Goal: Task Accomplishment & Management: Manage account settings

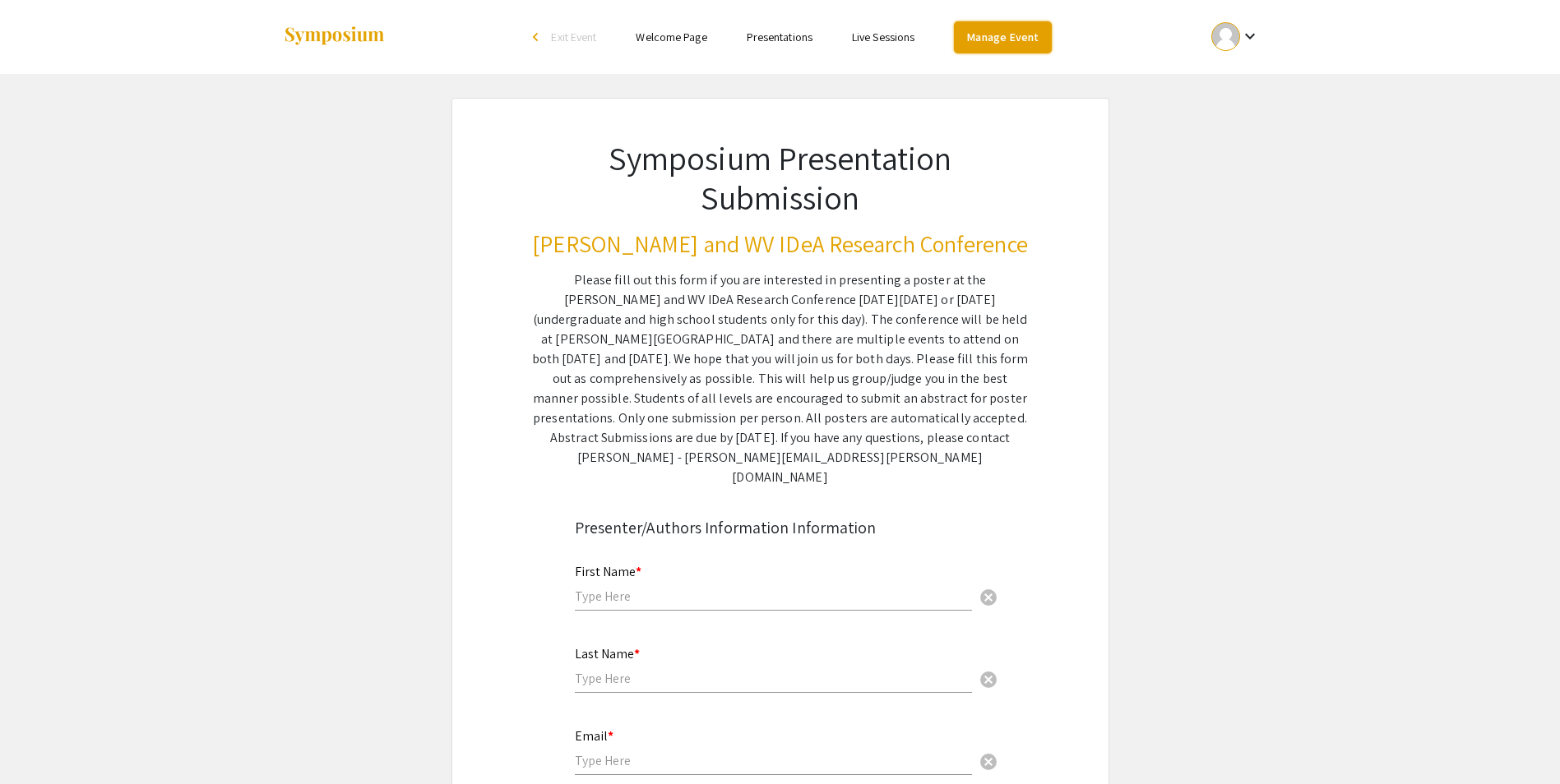
click at [1010, 31] on link "Manage Event" at bounding box center [1002, 37] width 97 height 32
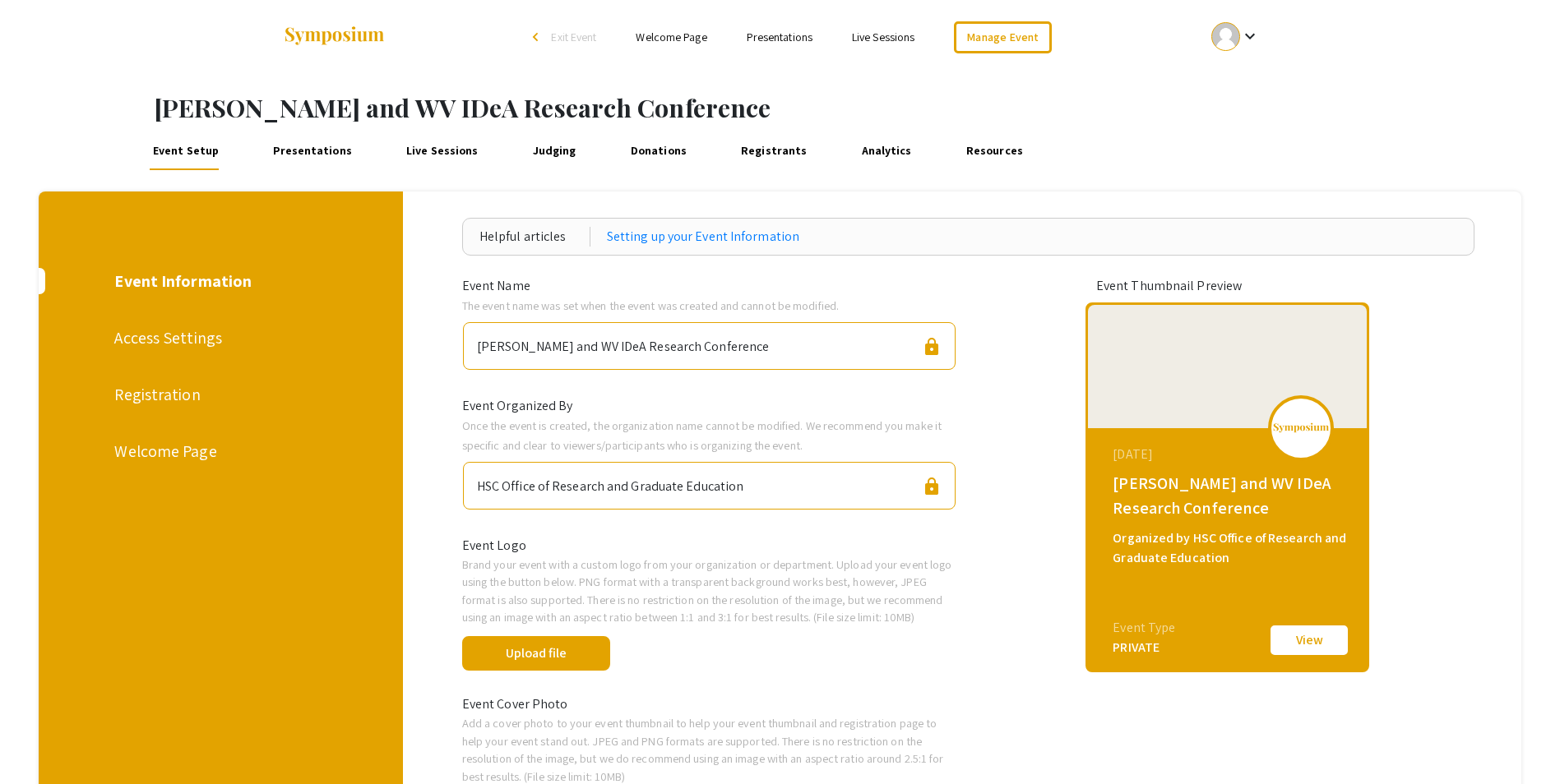
click at [285, 150] on link "Presentations" at bounding box center [312, 150] width 87 height 39
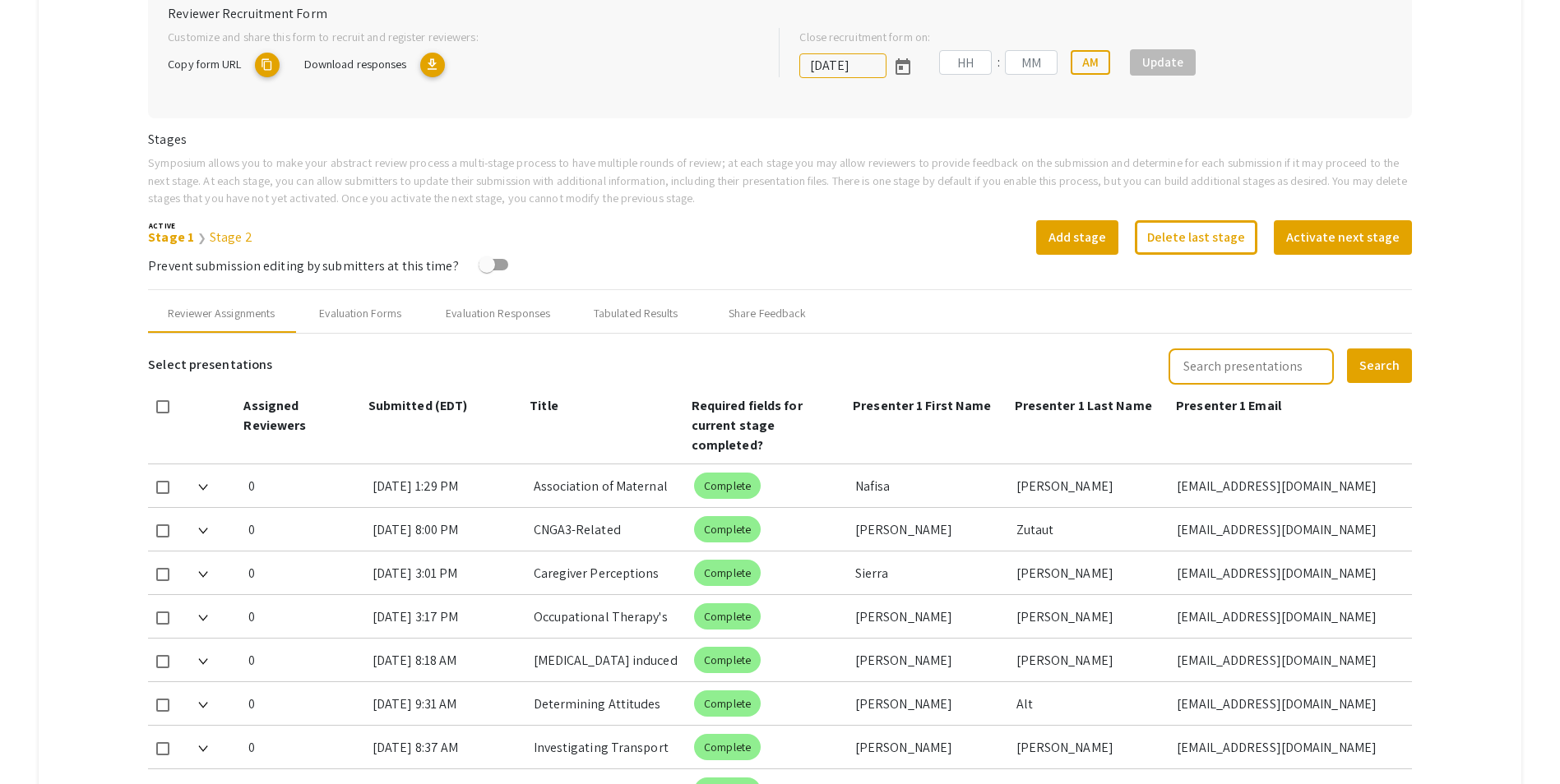
type input "[DATE]"
type input "09"
type input "50"
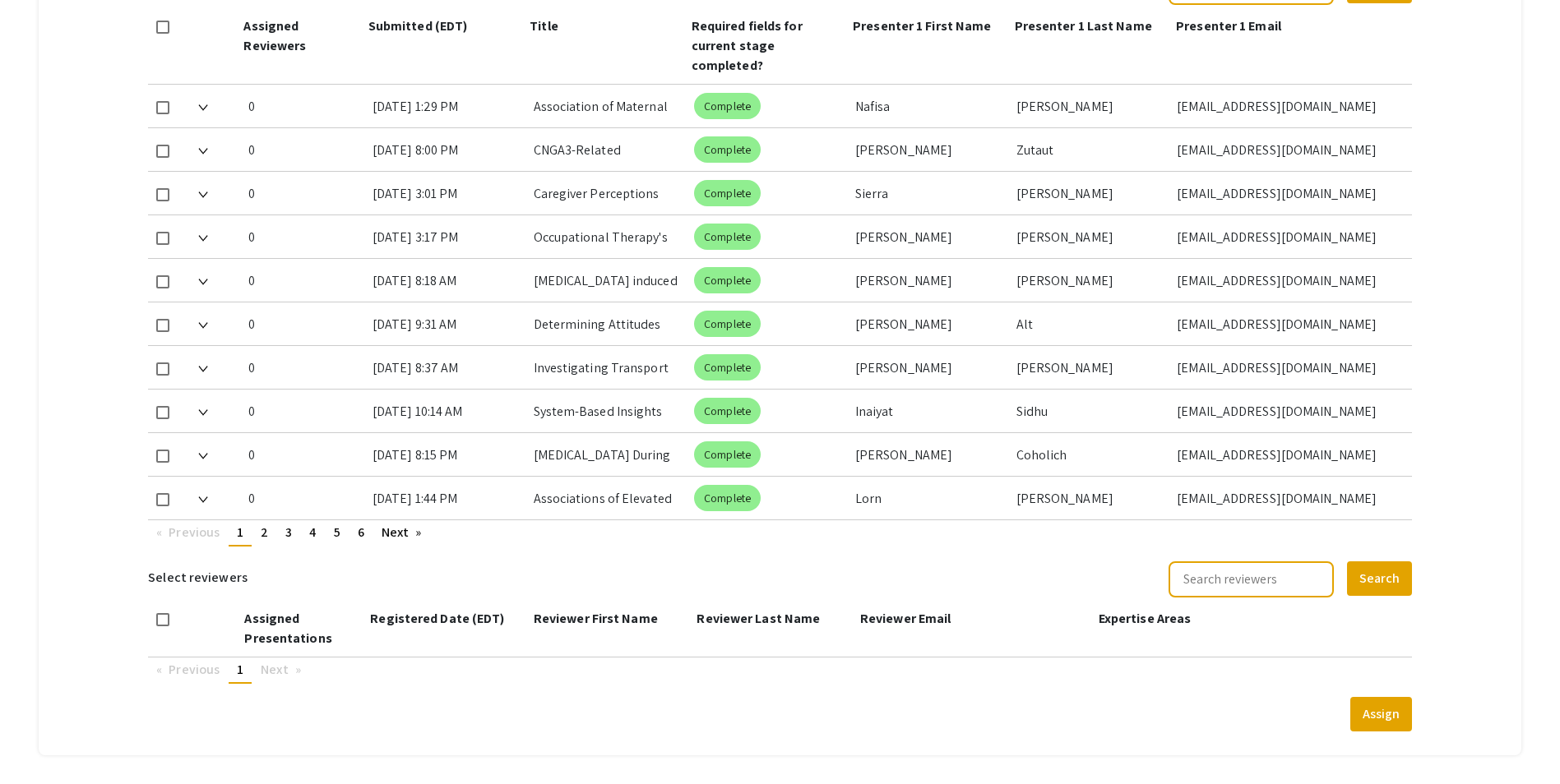
scroll to position [845, 0]
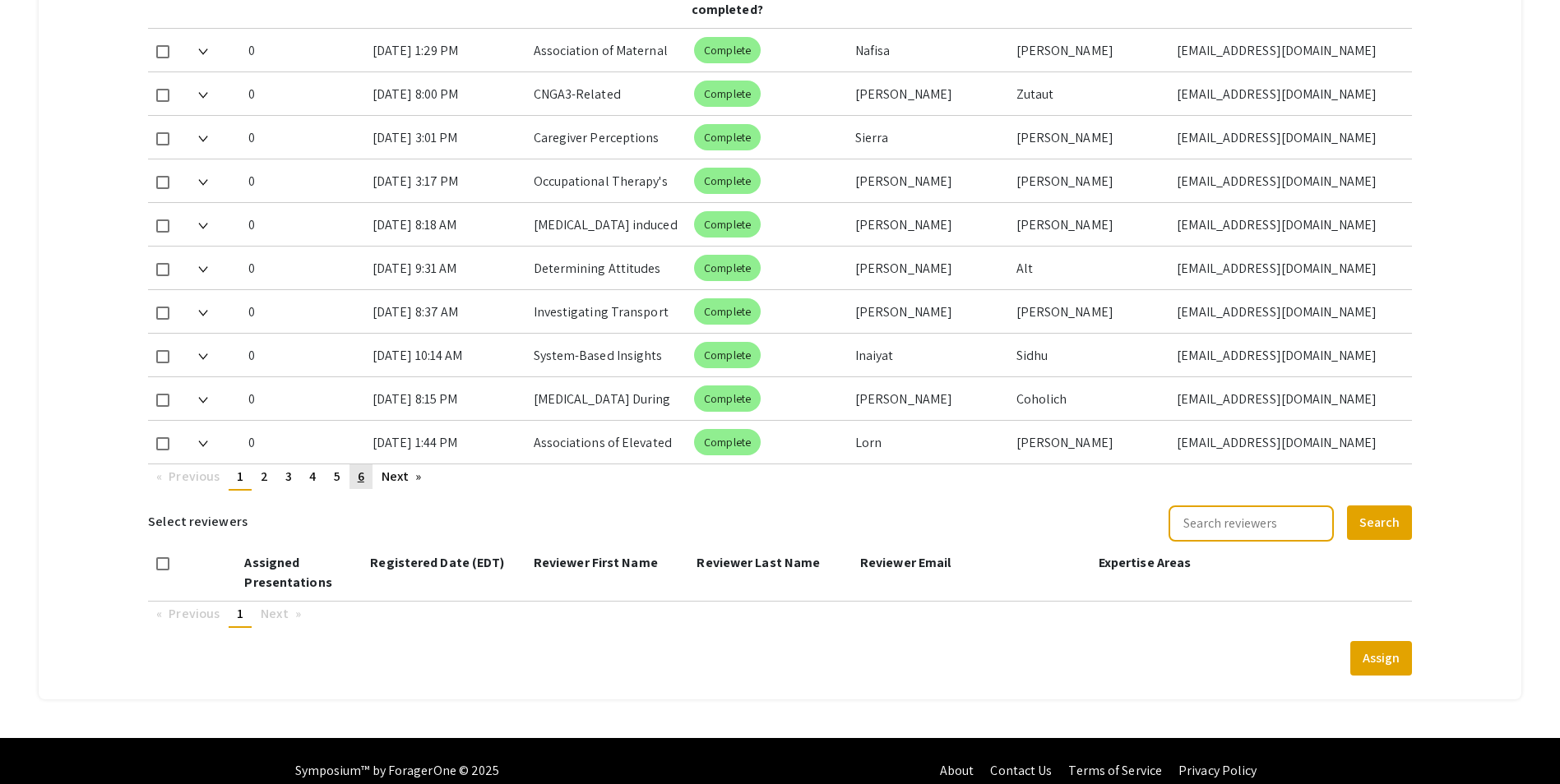
click at [371, 465] on link "page 6" at bounding box center [361, 476] width 23 height 25
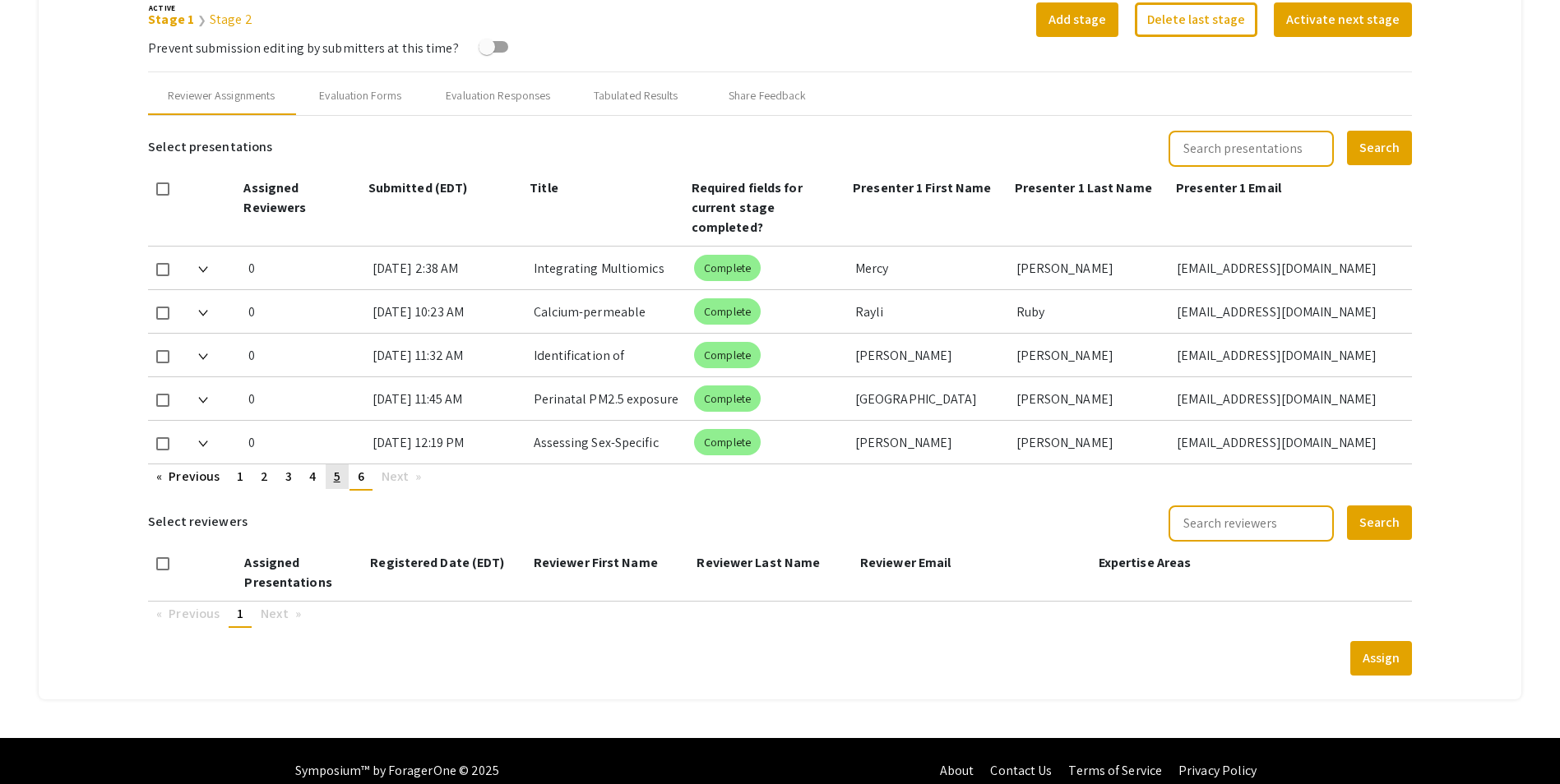
click at [344, 465] on link "page 5" at bounding box center [337, 476] width 23 height 25
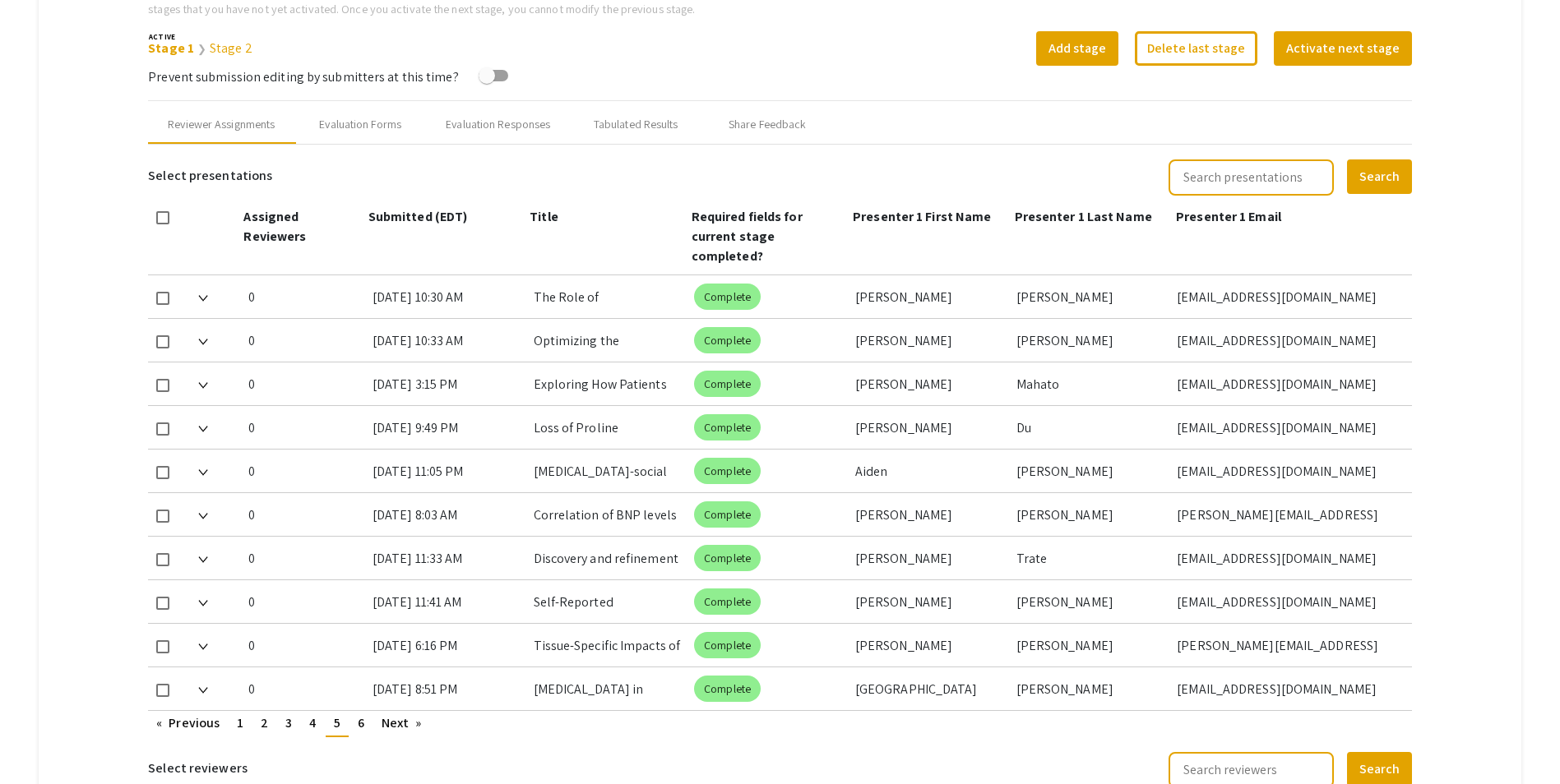
scroll to position [681, 0]
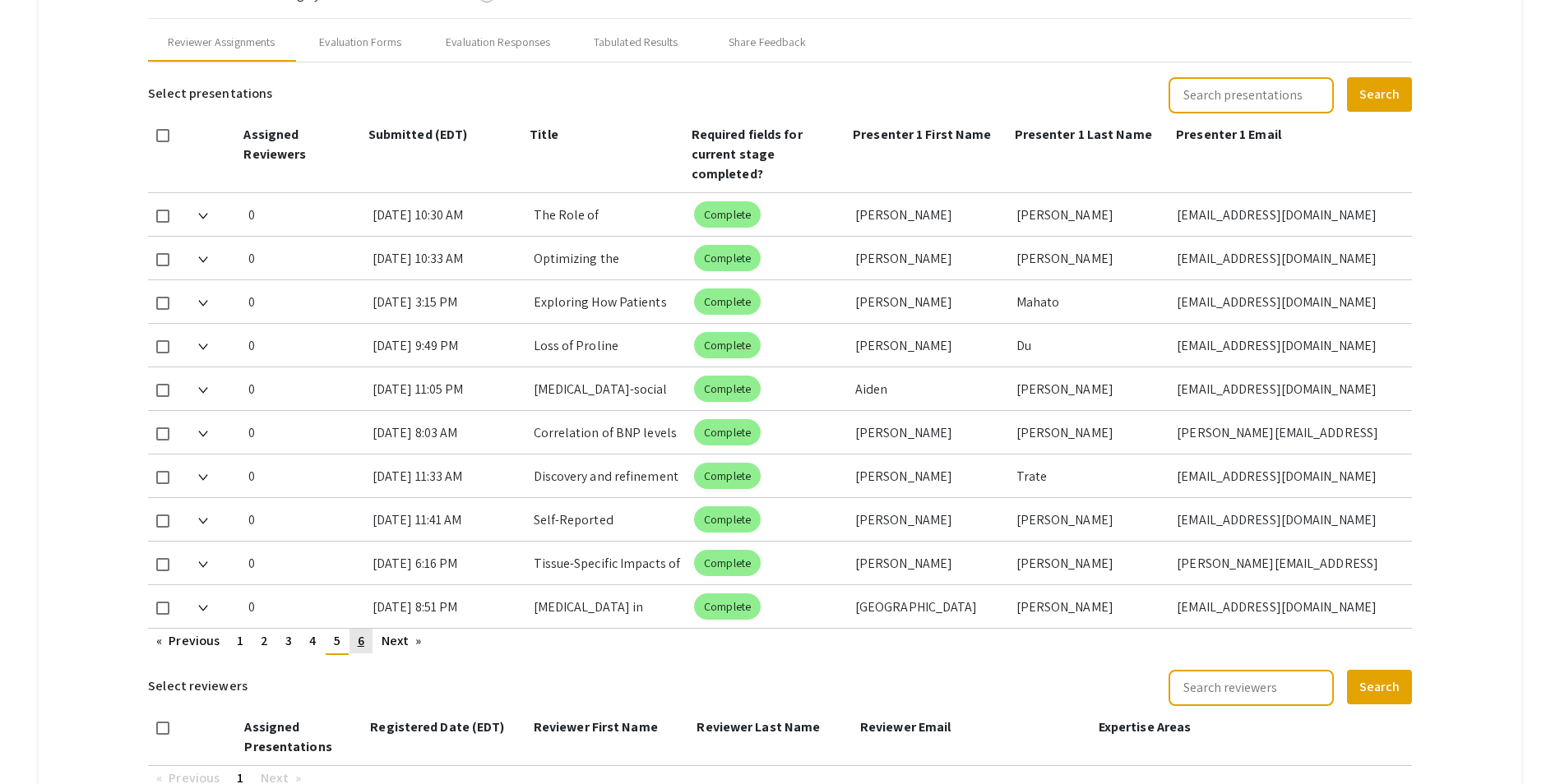
click at [356, 629] on link "page 6" at bounding box center [361, 641] width 23 height 25
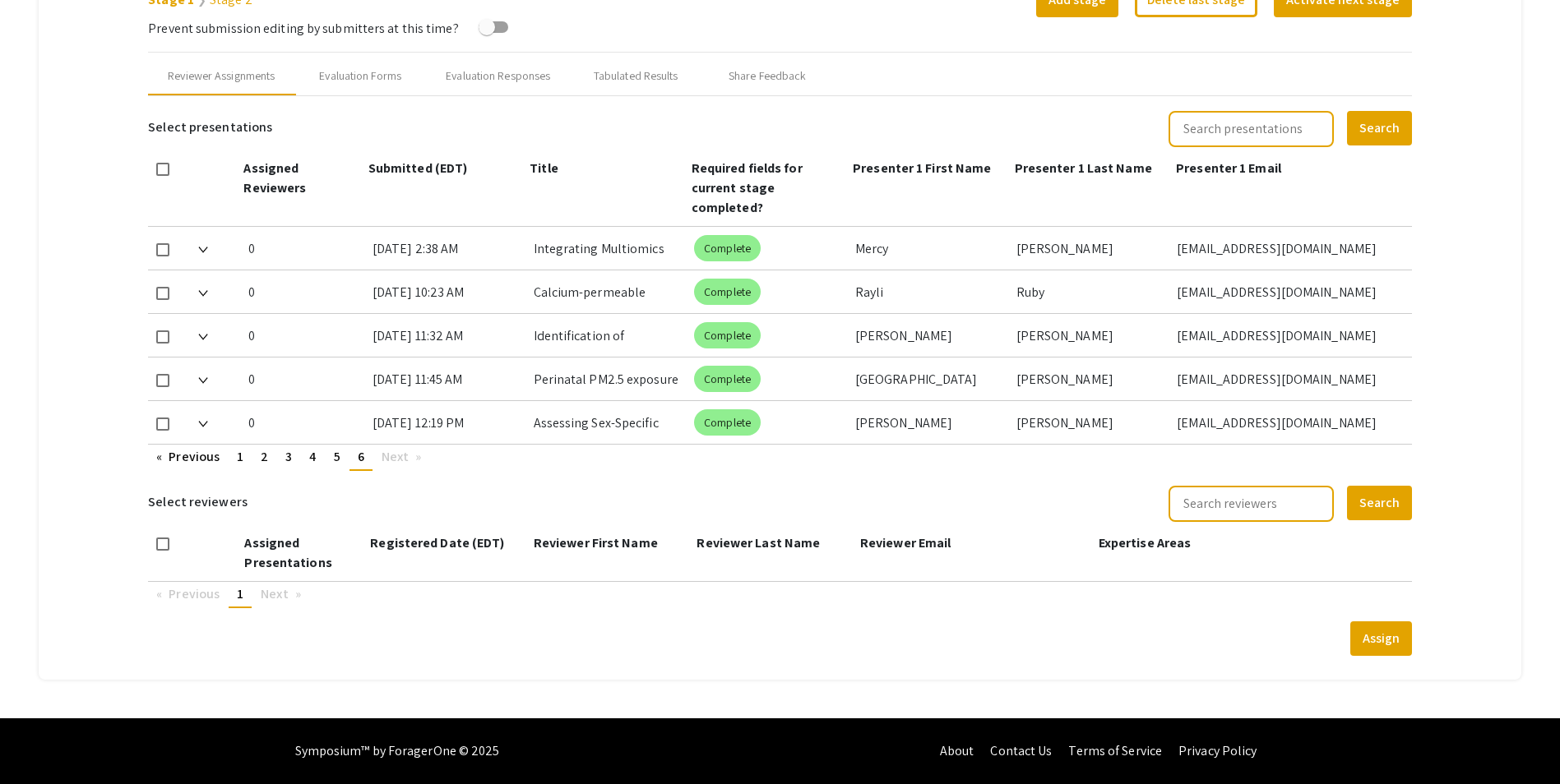
scroll to position [627, 0]
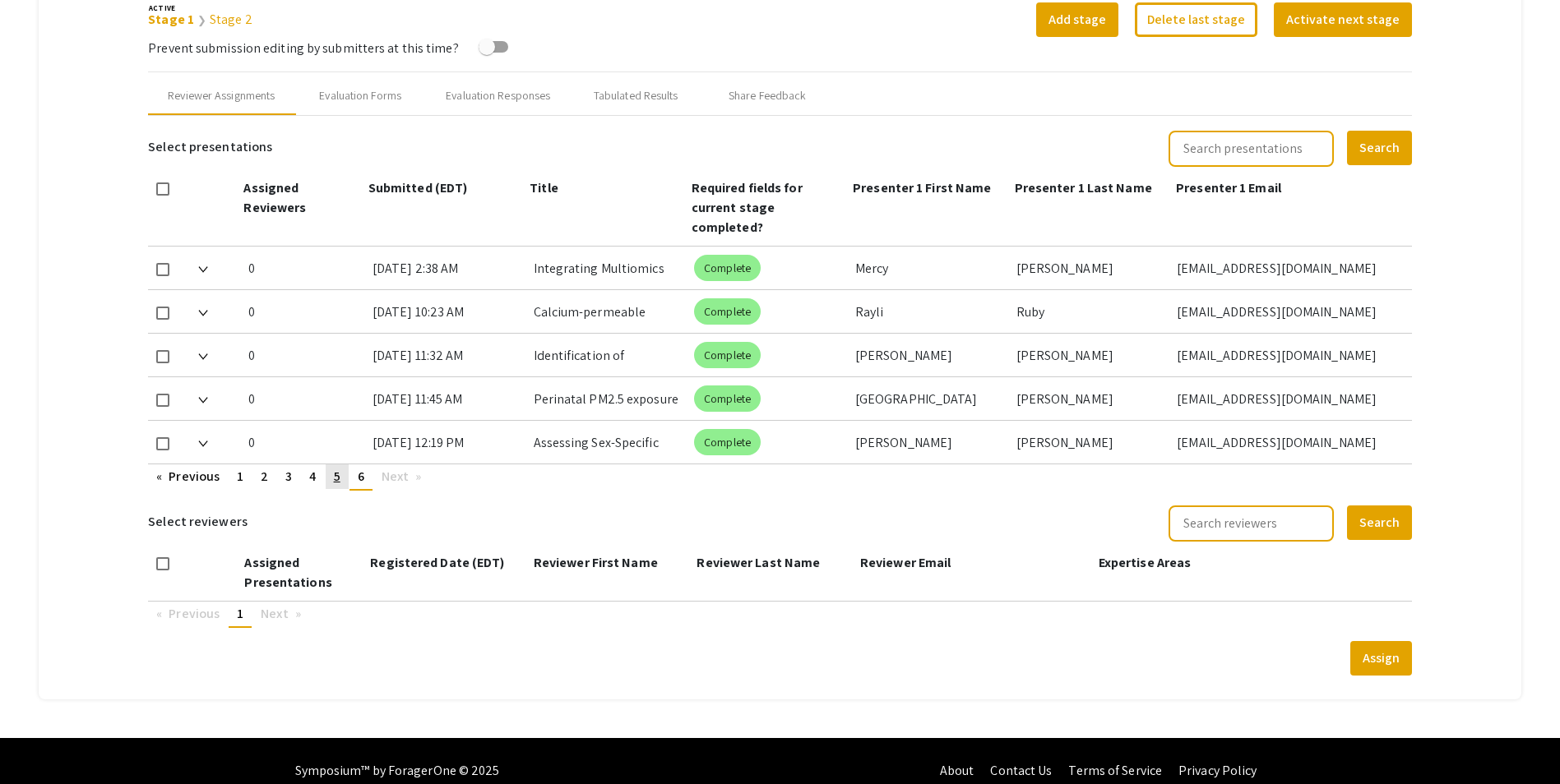
click at [335, 468] on span "5" at bounding box center [337, 476] width 6 height 17
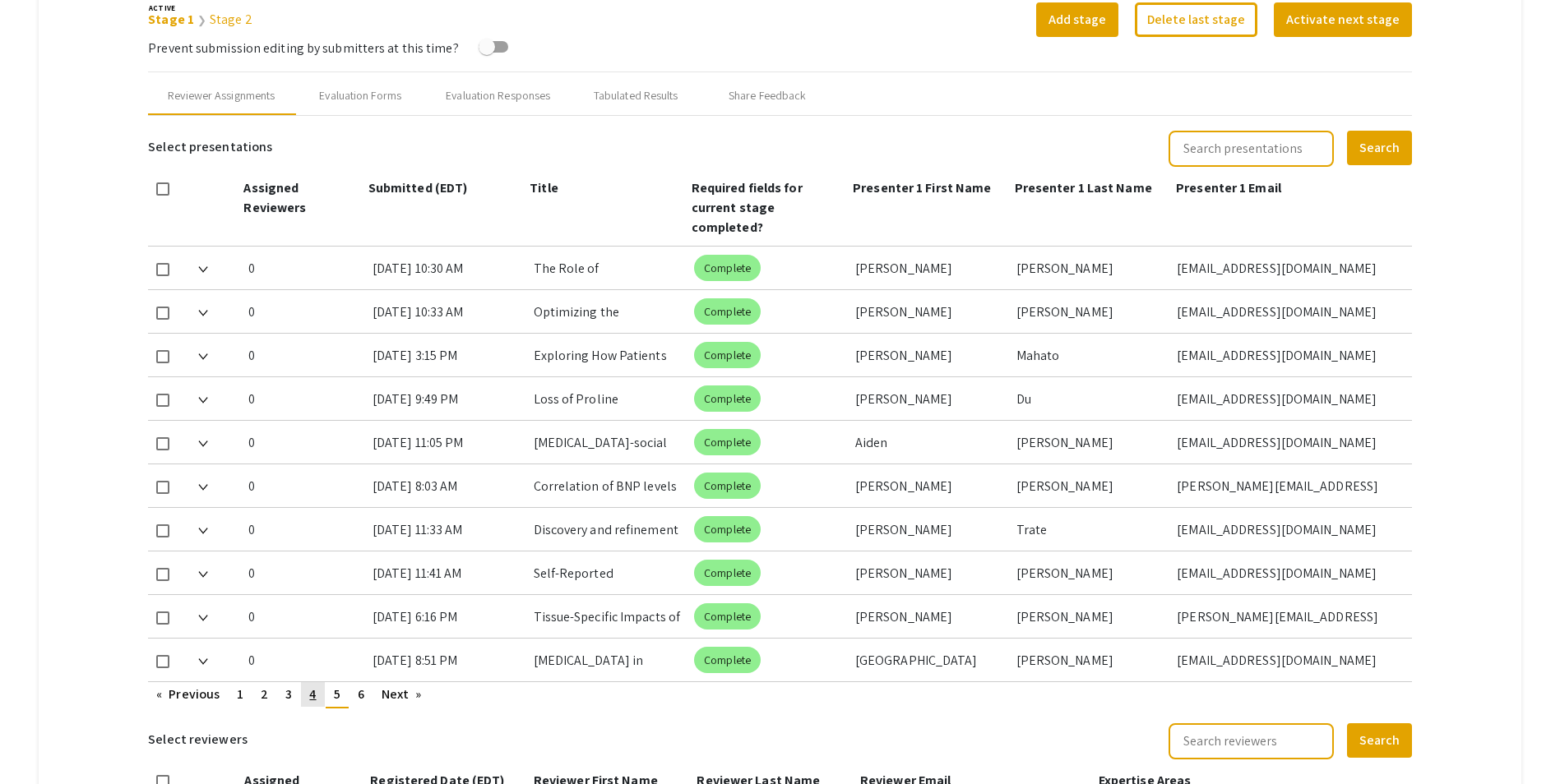
click at [315, 685] on span "4" at bounding box center [312, 694] width 6 height 17
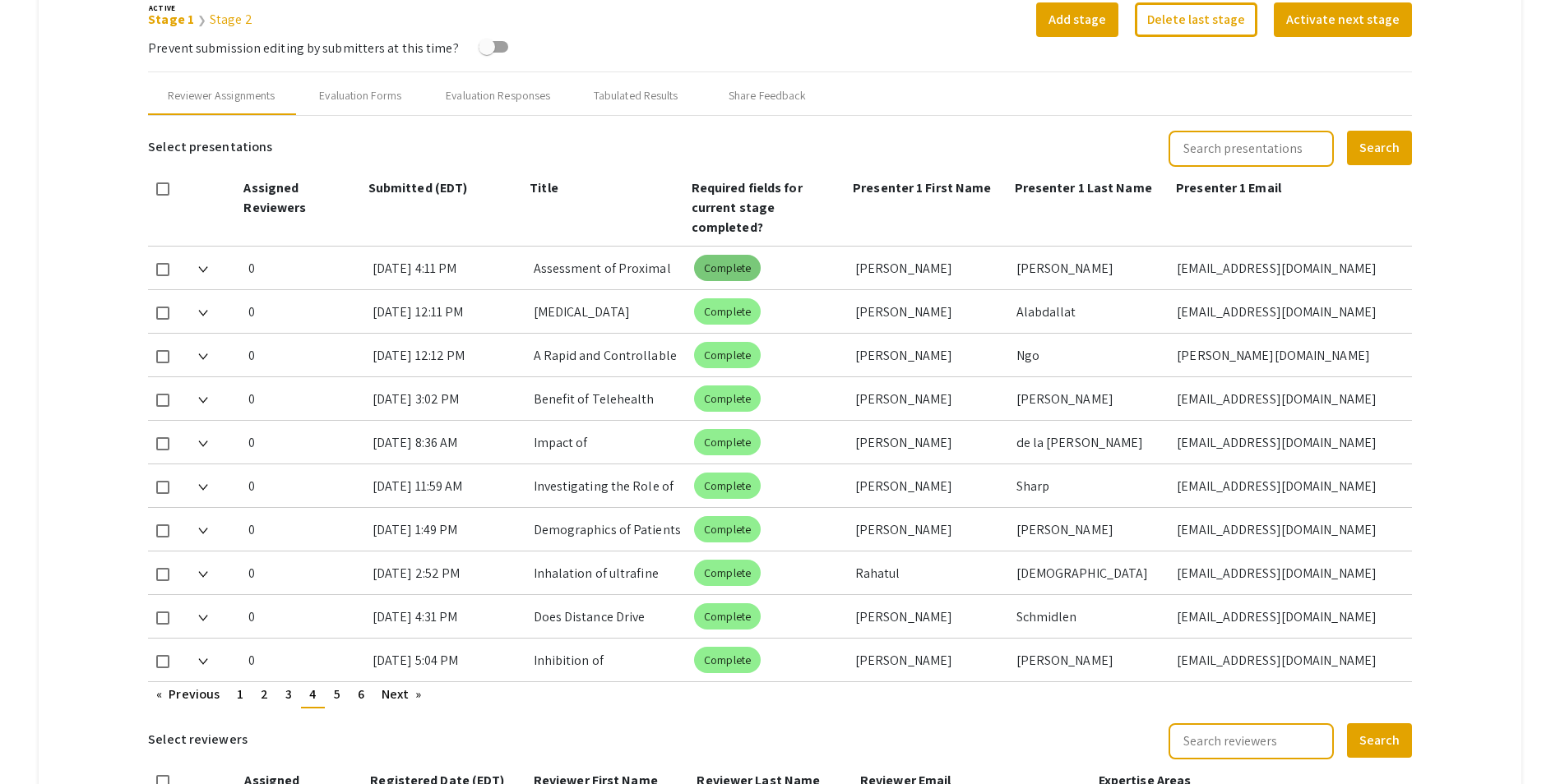
click at [750, 255] on mat-chip "Complete" at bounding box center [727, 267] width 67 height 26
click at [352, 683] on link "page 6" at bounding box center [361, 695] width 23 height 25
